Goal: Information Seeking & Learning: Check status

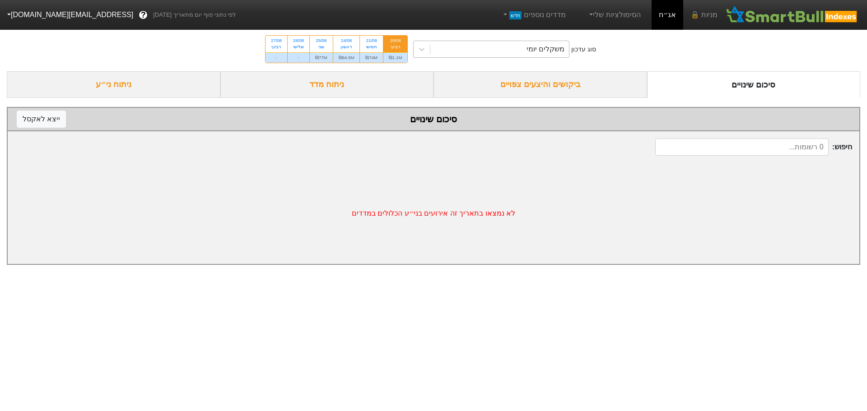
click at [499, 50] on div "משקלים יומי" at bounding box center [499, 49] width 139 height 16
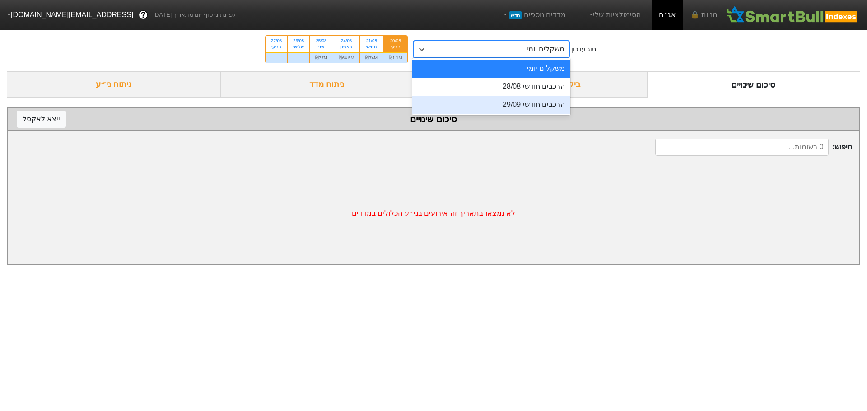
click at [505, 103] on div "הרכבים חודשי 29/09" at bounding box center [491, 105] width 158 height 18
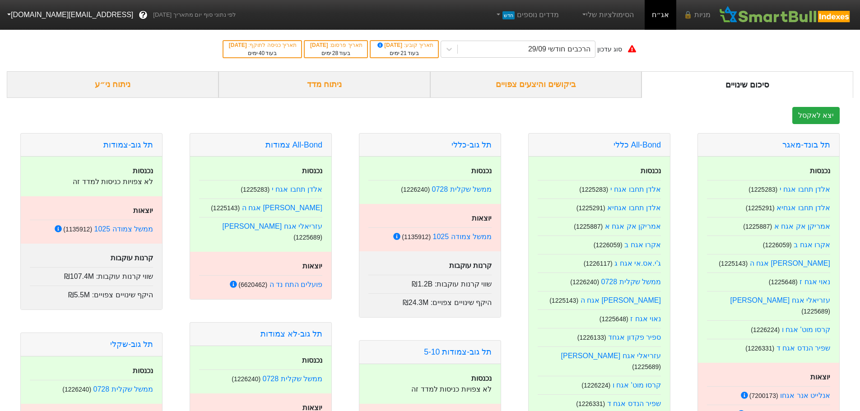
click at [542, 83] on div "ביקושים והיצעים צפויים" at bounding box center [536, 84] width 212 height 27
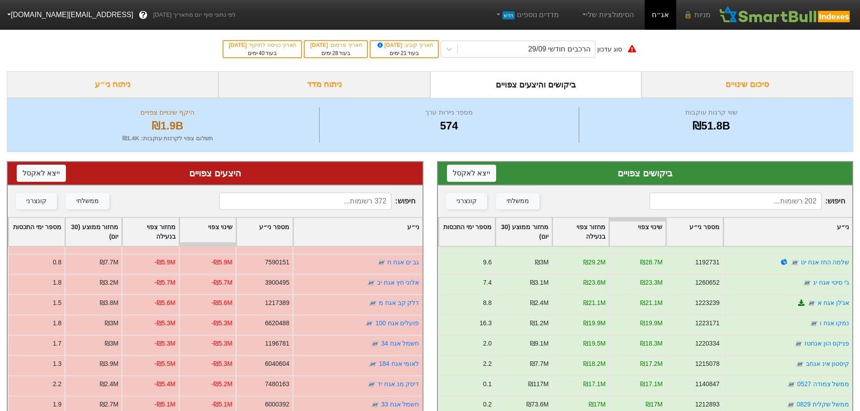
scroll to position [677, 0]
